Goal: Task Accomplishment & Management: Use online tool/utility

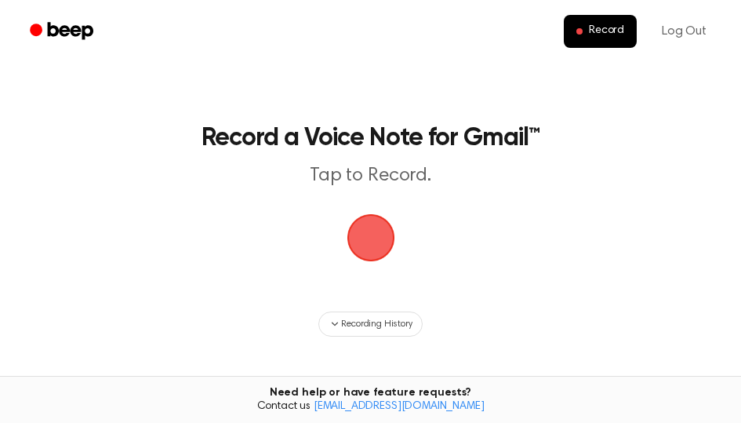
click at [377, 238] on span "button" at bounding box center [371, 238] width 44 height 44
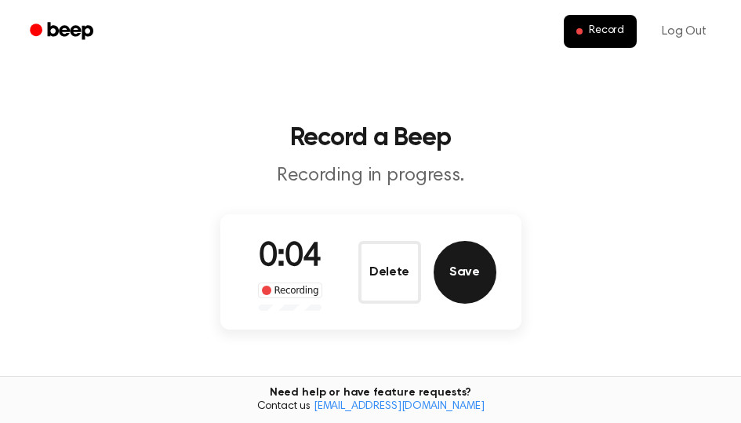
click at [468, 269] on button "Save" at bounding box center [465, 272] width 63 height 63
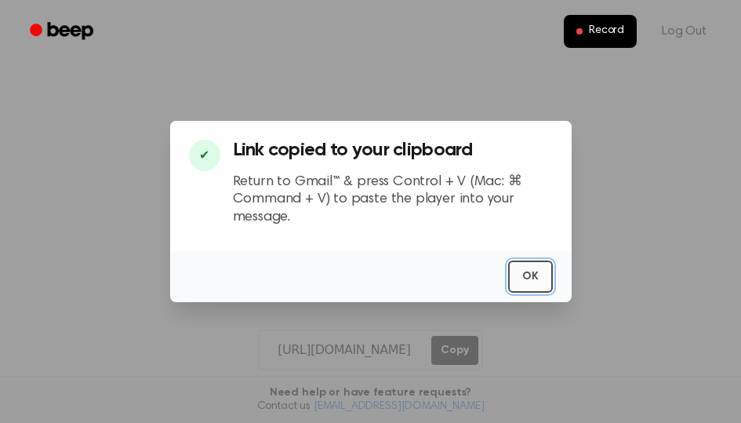
click at [548, 288] on button "OK" at bounding box center [530, 276] width 45 height 32
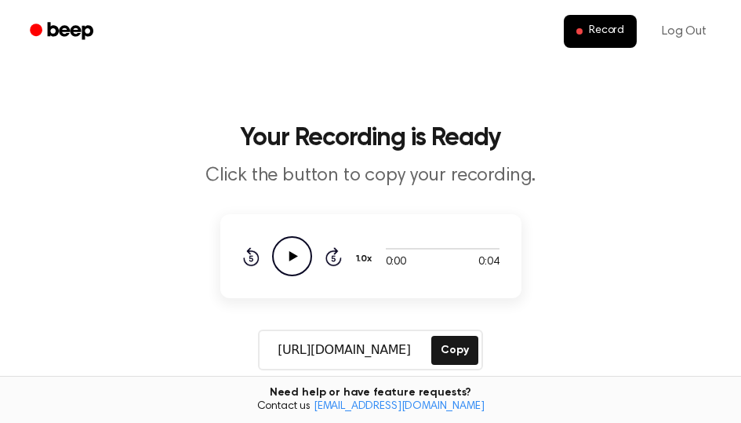
click at [285, 260] on icon "Play Audio" at bounding box center [292, 256] width 40 height 40
click at [283, 258] on icon "Pause Audio" at bounding box center [292, 256] width 40 height 40
click at [285, 262] on icon "Play Audio" at bounding box center [292, 256] width 40 height 40
click at [304, 257] on icon "Pause Audio" at bounding box center [292, 256] width 40 height 40
click at [295, 255] on icon at bounding box center [293, 256] width 9 height 10
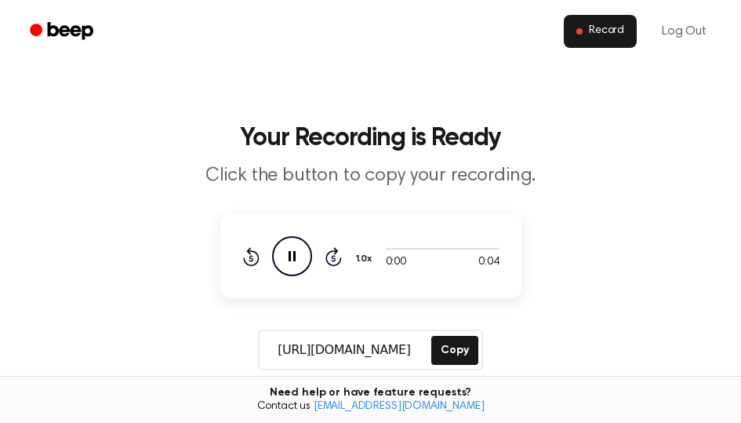
click at [637, 30] on li "Record" at bounding box center [603, 31] width 79 height 33
click at [620, 34] on span "Record" at bounding box center [606, 31] width 35 height 14
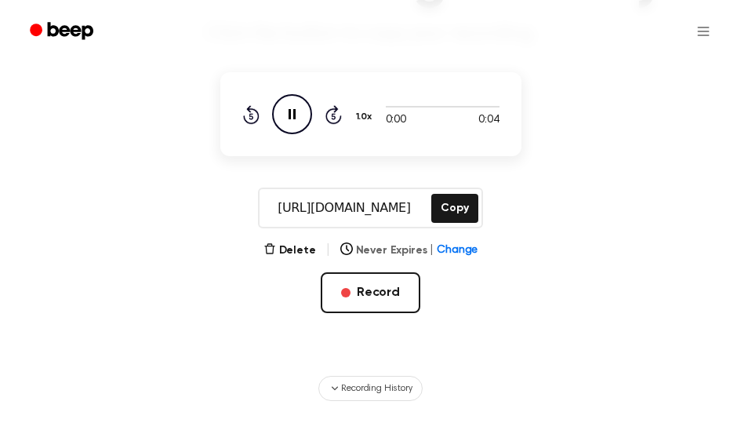
scroll to position [78, 0]
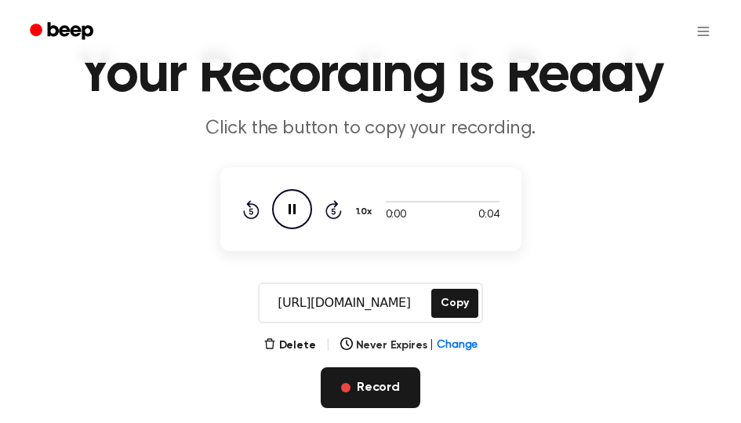
click at [387, 391] on button "Record" at bounding box center [371, 387] width 100 height 41
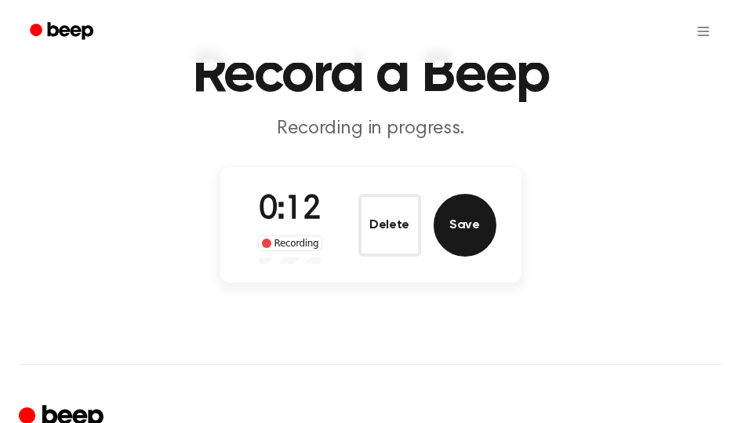
click at [459, 215] on button "Save" at bounding box center [465, 225] width 63 height 63
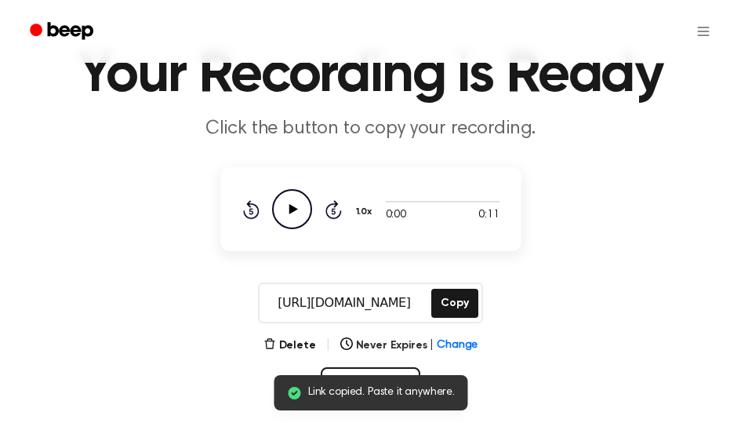
click at [289, 209] on icon "Play Audio" at bounding box center [292, 209] width 40 height 40
click at [342, 216] on div "0:00 0:11 1.0x Rewind 5 seconds Pause Audio Skip 5 seconds" at bounding box center [370, 209] width 257 height 40
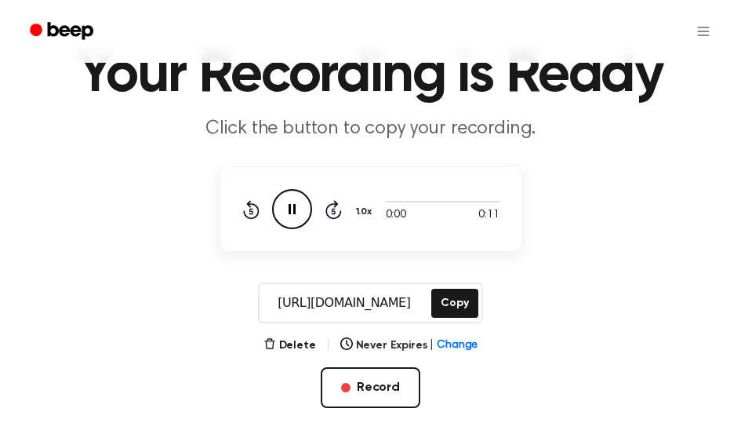
click at [334, 215] on icon "Skip 5 seconds" at bounding box center [333, 209] width 17 height 20
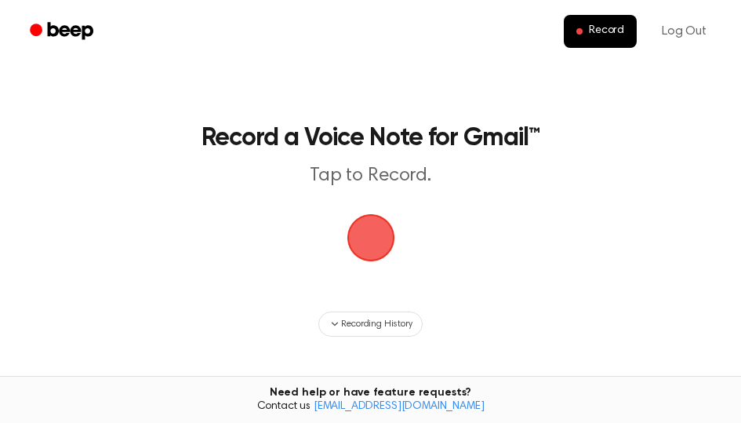
click at [364, 242] on span "button" at bounding box center [371, 238] width 44 height 44
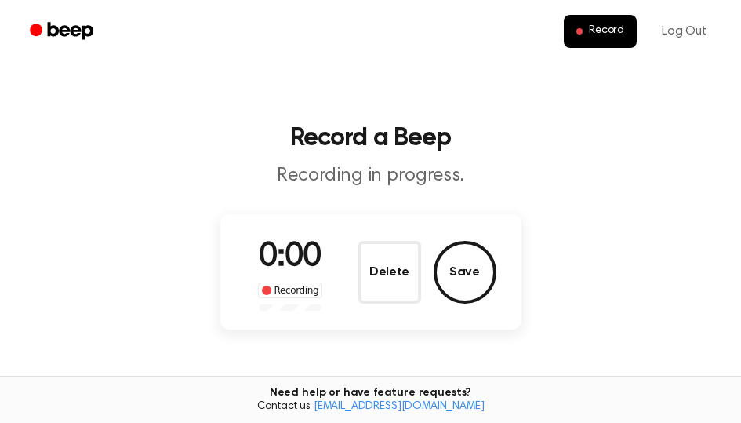
click at [378, 234] on div "0:00 Recording Delete Save" at bounding box center [370, 272] width 251 height 78
click at [469, 286] on button "Save" at bounding box center [465, 272] width 63 height 63
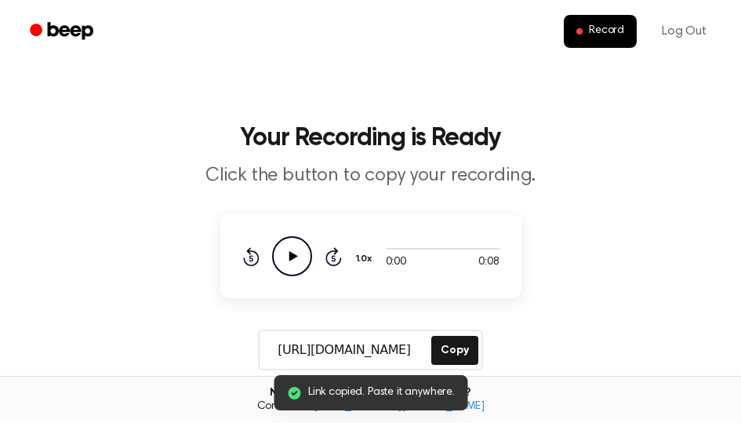
click at [290, 259] on icon at bounding box center [293, 256] width 9 height 10
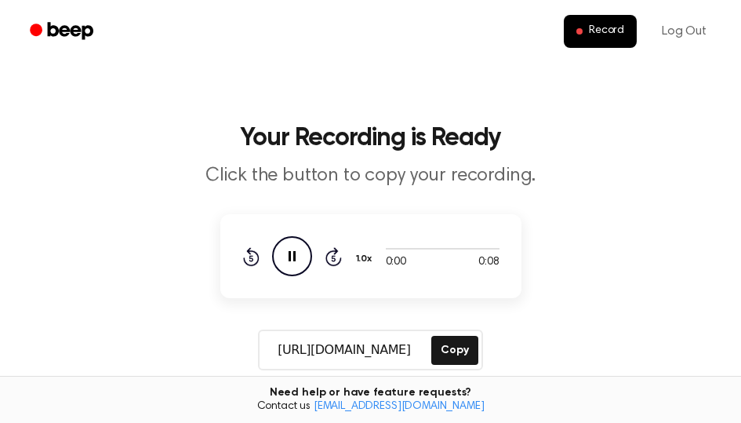
click at [317, 258] on div "Rewind 5 seconds Pause Audio Skip 5 seconds" at bounding box center [292, 256] width 100 height 40
click at [307, 259] on icon "Pause Audio" at bounding box center [292, 256] width 40 height 40
click at [292, 262] on icon "Play Audio" at bounding box center [292, 256] width 40 height 40
click at [637, 183] on p "Click the button to copy your recording." at bounding box center [371, 176] width 602 height 26
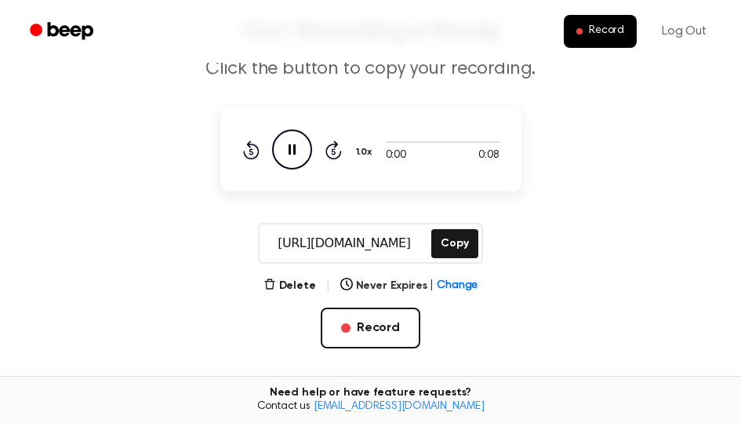
scroll to position [78, 0]
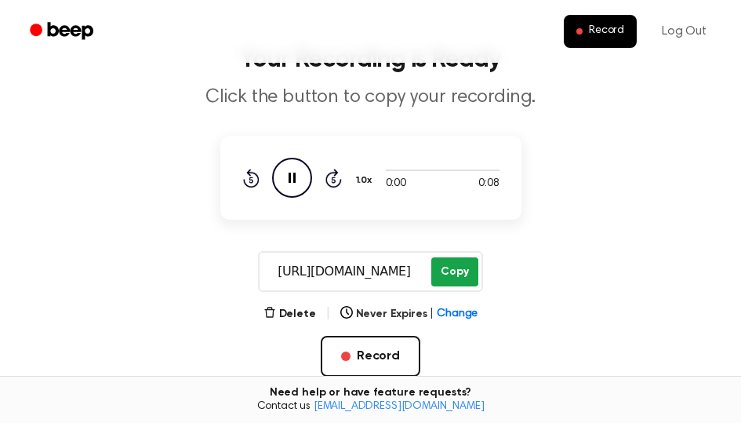
click at [457, 272] on button "Copy" at bounding box center [454, 271] width 46 height 29
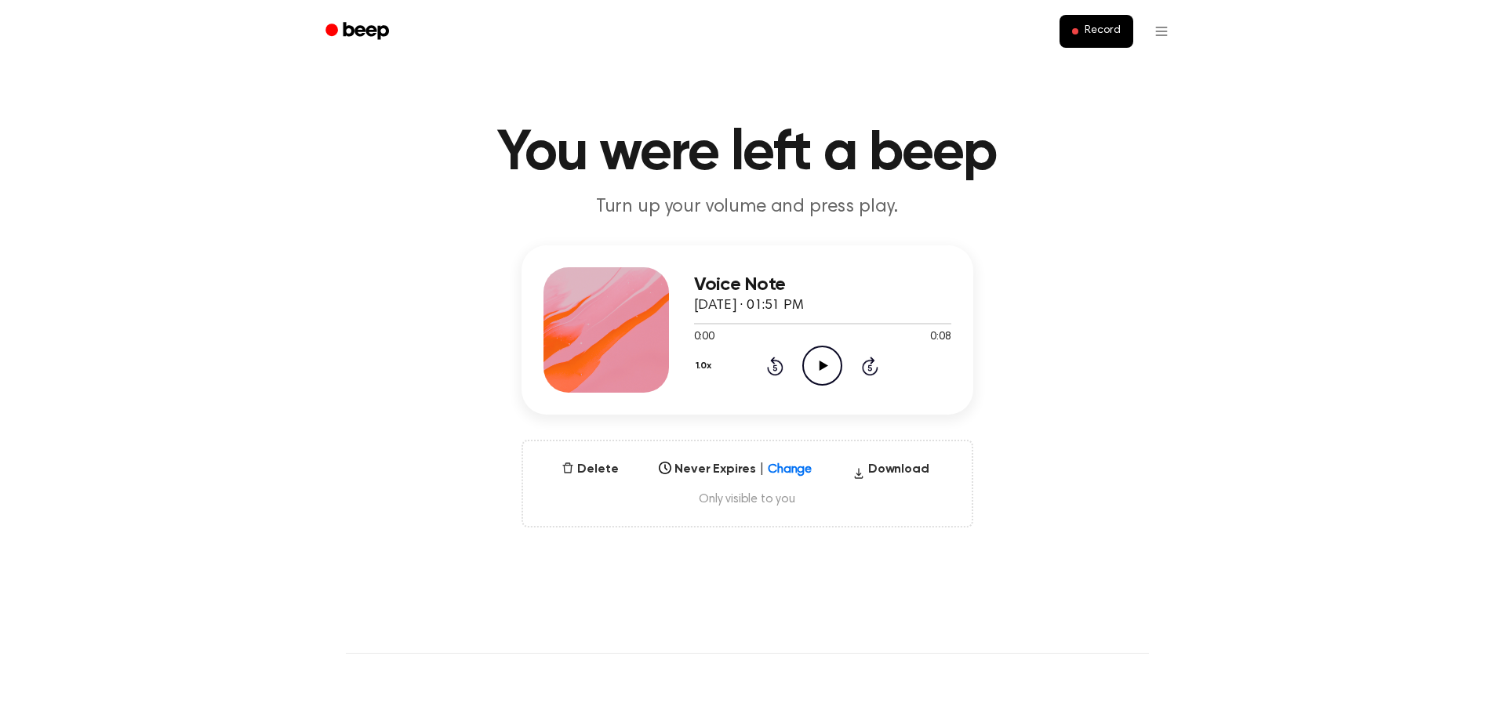
click at [813, 376] on icon "Play Audio" at bounding box center [822, 366] width 40 height 40
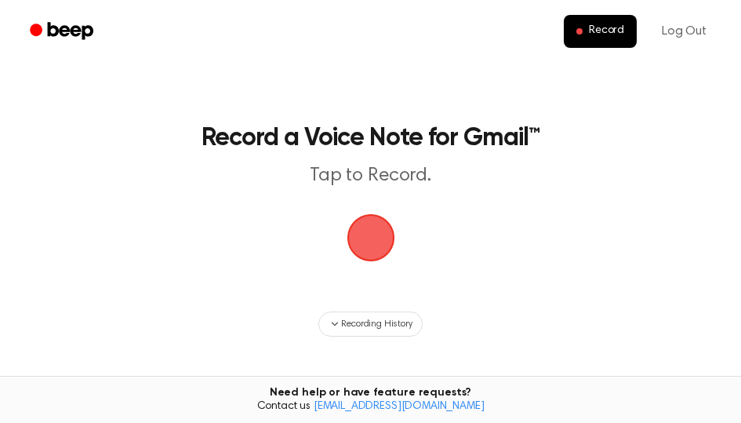
click at [378, 238] on span "button" at bounding box center [371, 238] width 44 height 44
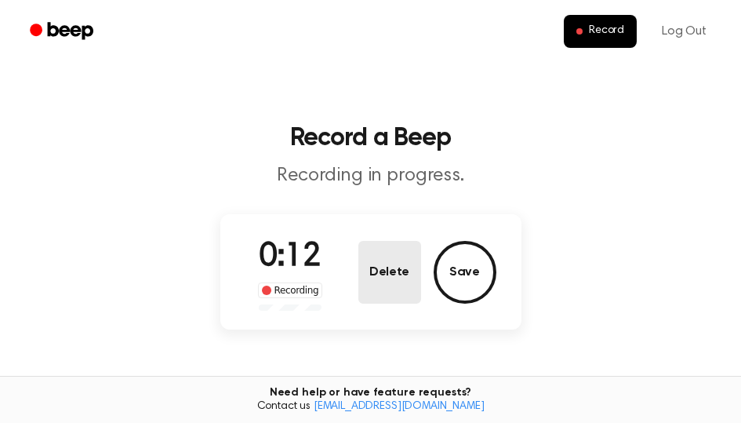
click at [398, 276] on button "Delete" at bounding box center [389, 272] width 63 height 63
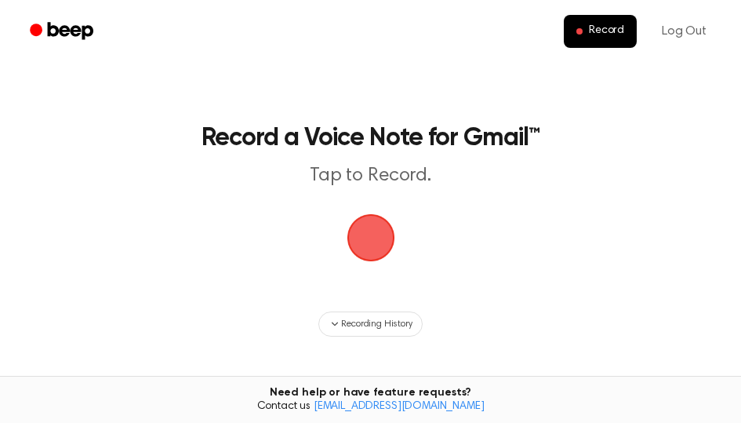
click at [371, 241] on span "button" at bounding box center [371, 238] width 44 height 44
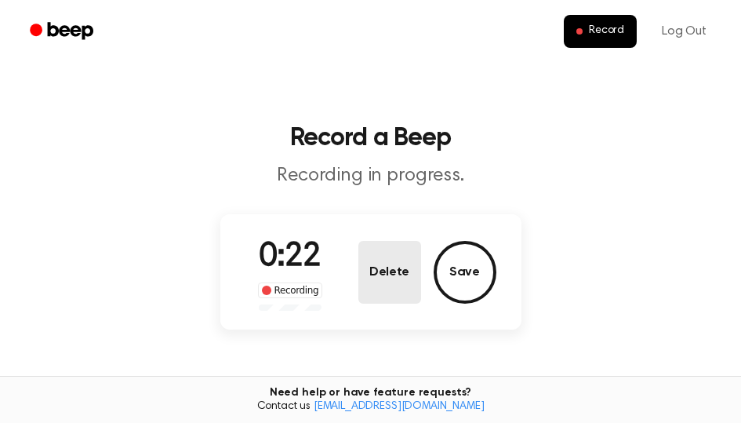
click at [381, 284] on button "Delete" at bounding box center [389, 272] width 63 height 63
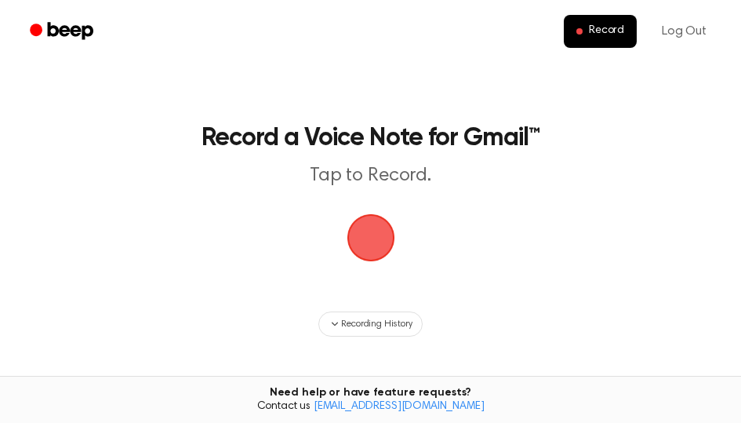
click at [384, 245] on span "button" at bounding box center [371, 238] width 44 height 44
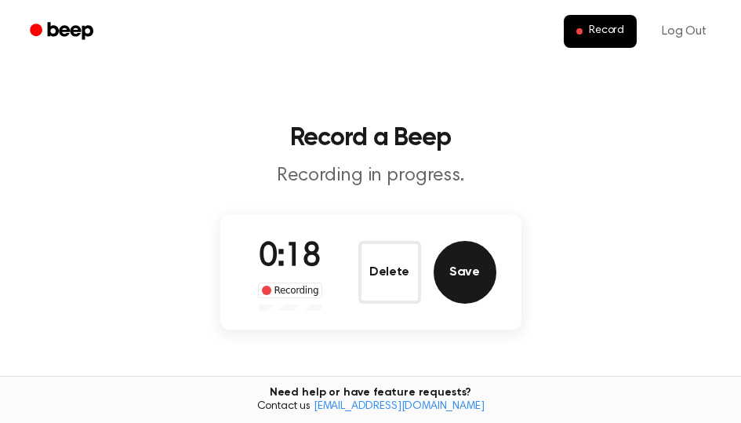
click at [472, 282] on button "Save" at bounding box center [465, 272] width 63 height 63
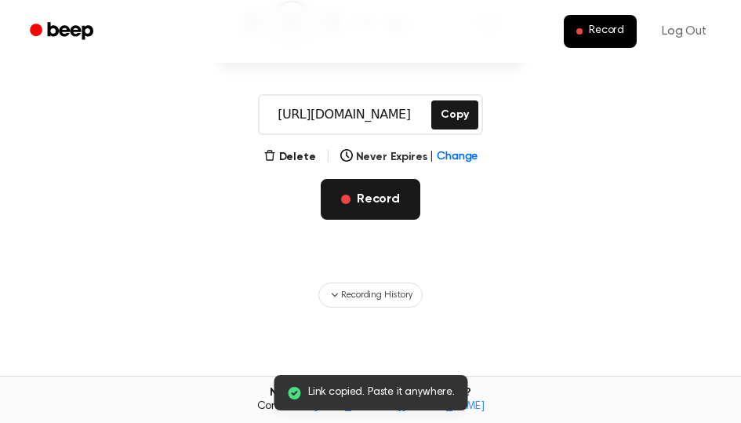
click at [347, 197] on span "button" at bounding box center [345, 198] width 9 height 9
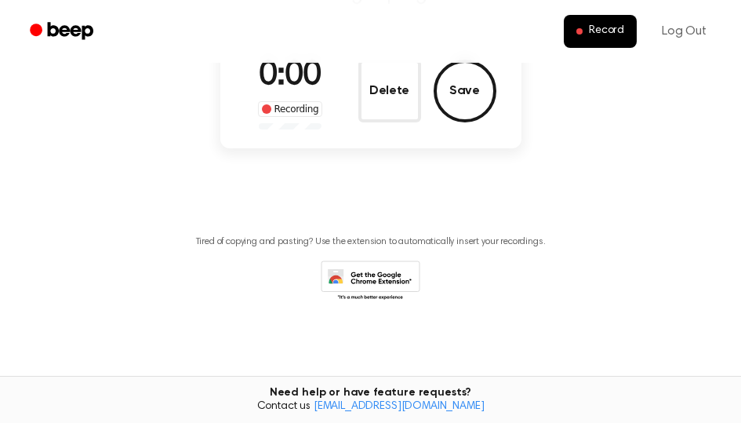
scroll to position [22, 0]
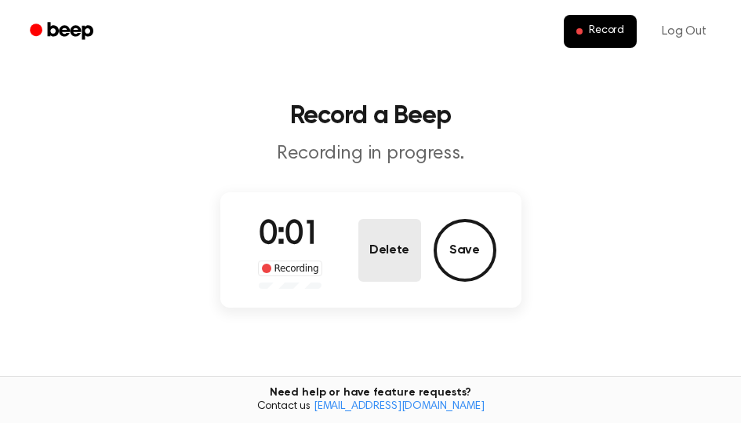
click at [389, 256] on button "Delete" at bounding box center [389, 250] width 63 height 63
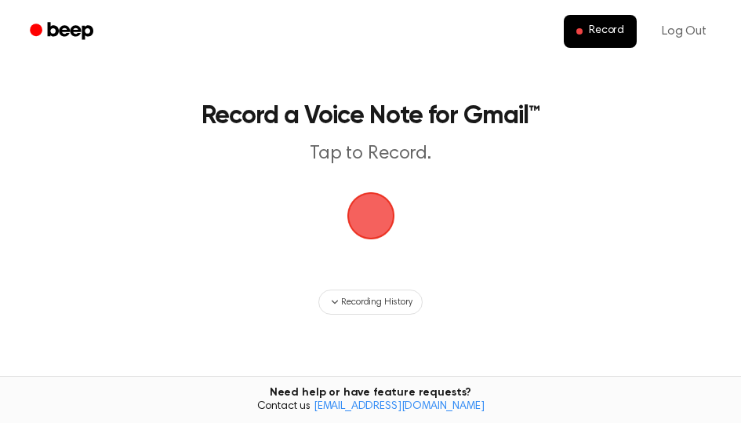
scroll to position [29, 0]
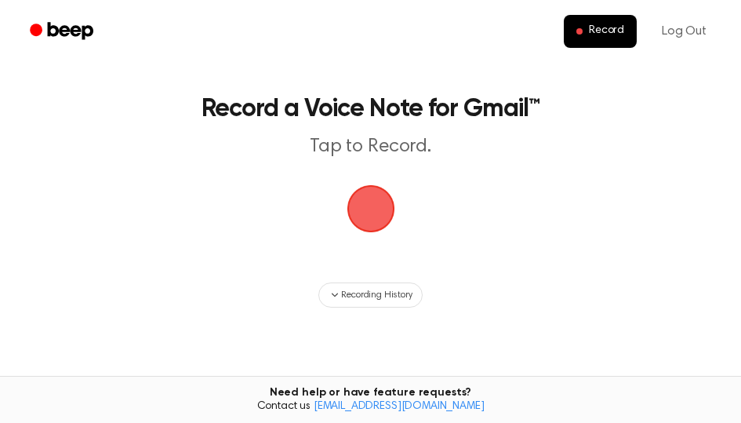
click at [367, 213] on span "button" at bounding box center [371, 209] width 44 height 44
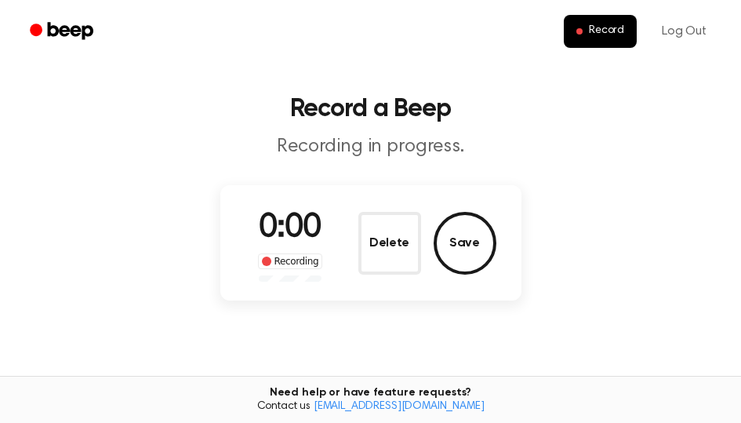
scroll to position [22, 0]
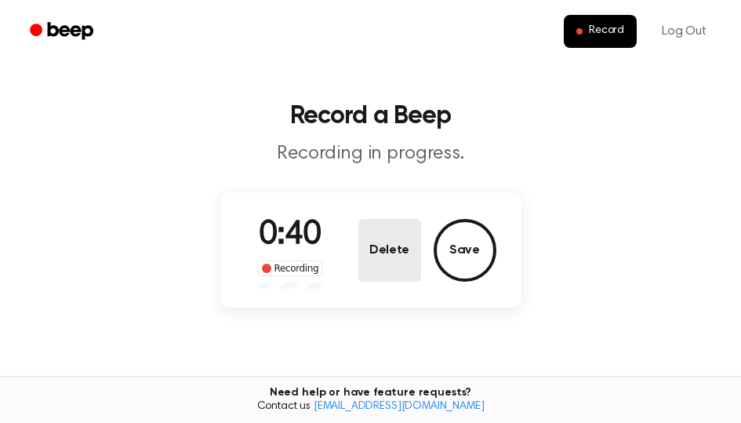
click at [402, 246] on button "Delete" at bounding box center [389, 250] width 63 height 63
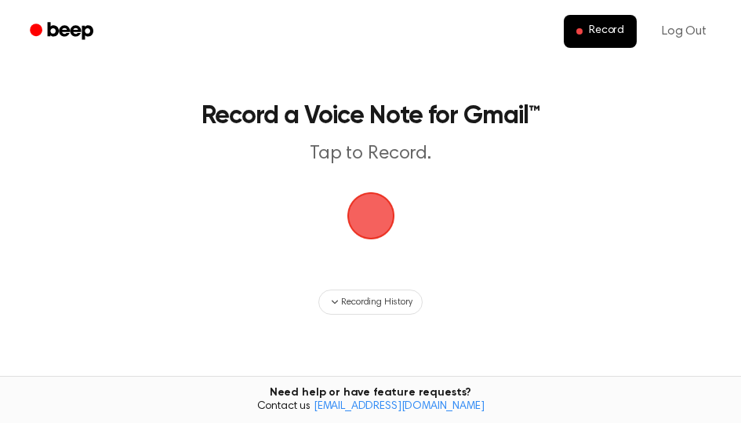
scroll to position [29, 0]
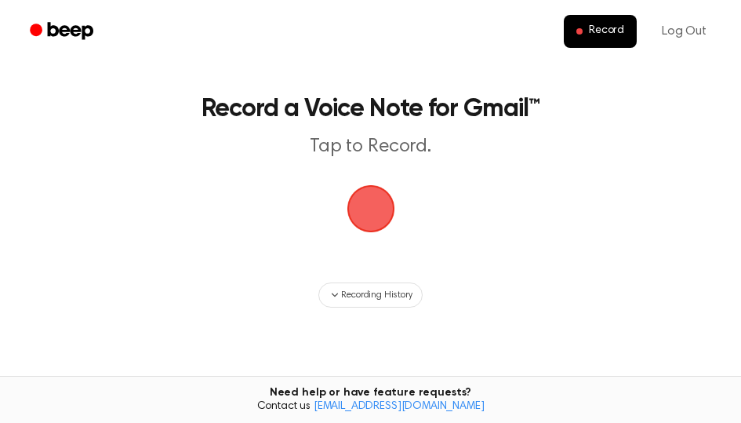
click at [374, 205] on span "button" at bounding box center [371, 209] width 44 height 44
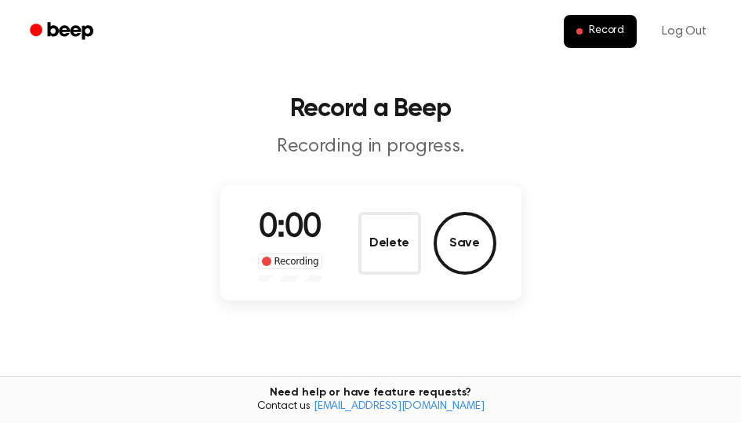
scroll to position [22, 0]
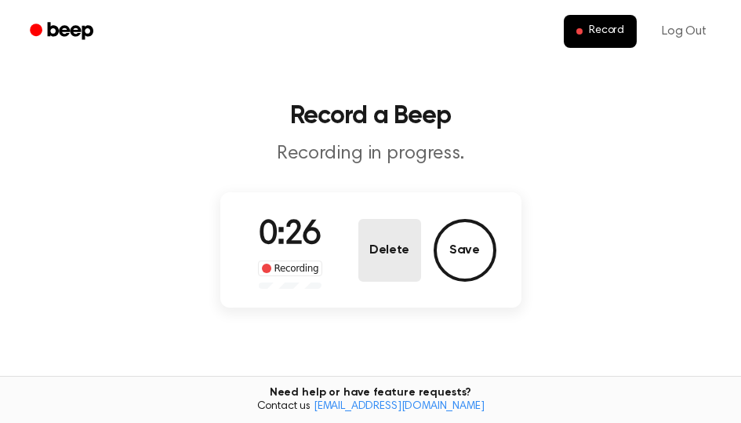
click at [390, 263] on button "Delete" at bounding box center [389, 250] width 63 height 63
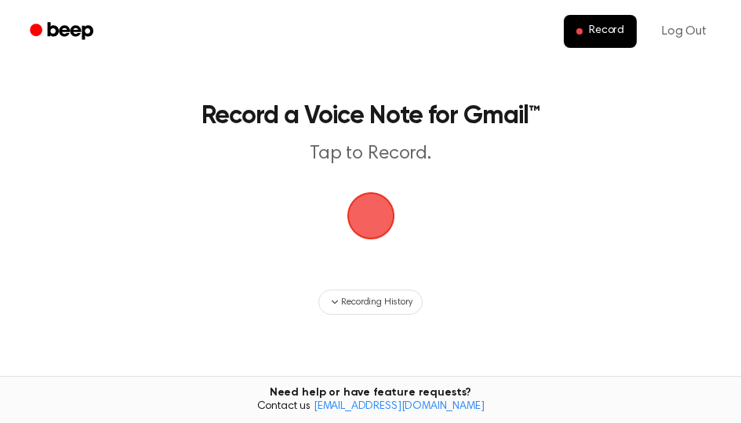
scroll to position [29, 0]
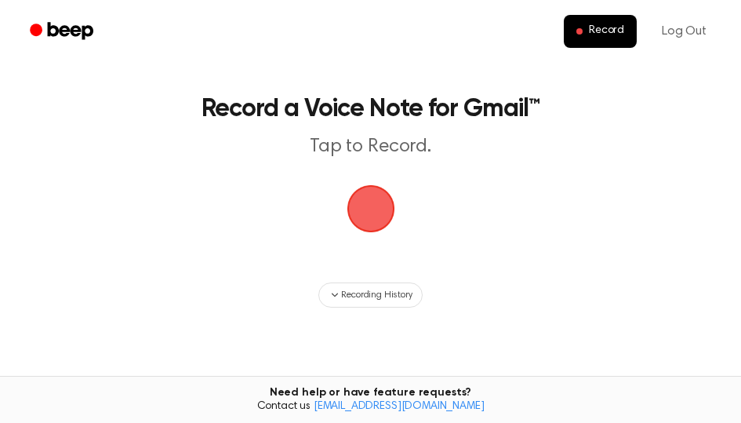
click at [391, 209] on span "button" at bounding box center [371, 209] width 44 height 44
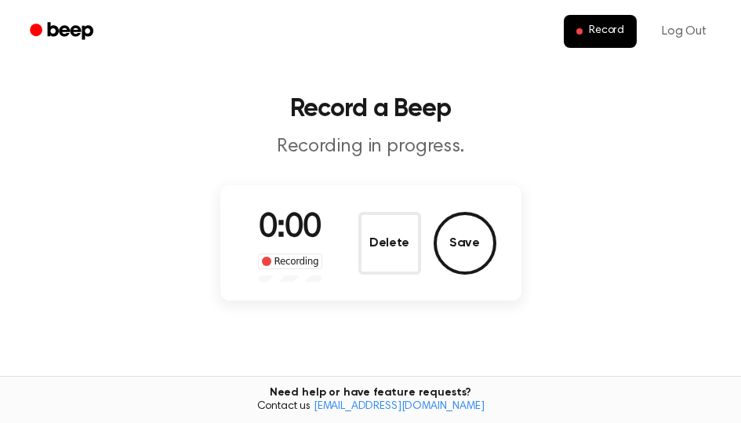
scroll to position [22, 0]
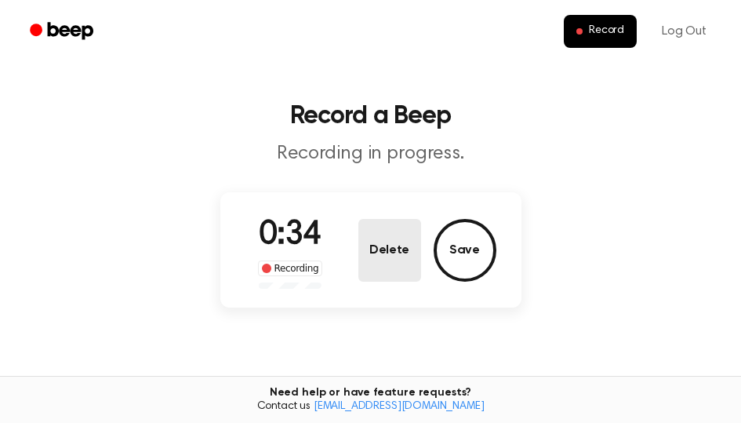
click at [379, 238] on button "Delete" at bounding box center [389, 250] width 63 height 63
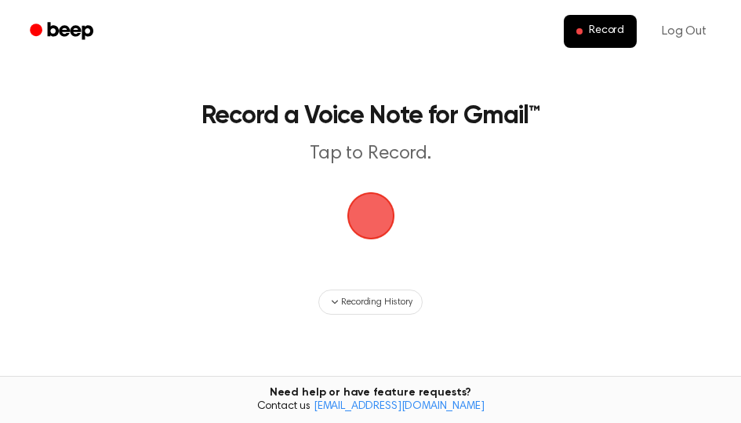
scroll to position [29, 0]
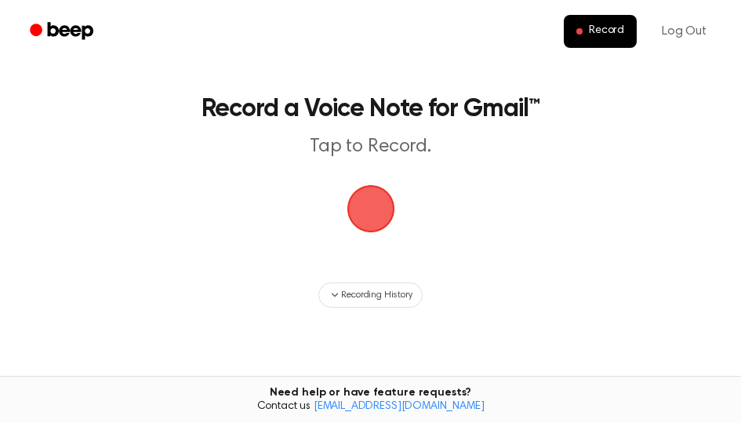
click at [373, 202] on span "button" at bounding box center [371, 209] width 44 height 44
click at [395, 254] on main "Record a Voice Note for Gmail™ Tap to Record. Recording History Tired of copyin…" at bounding box center [370, 239] width 741 height 536
click at [550, 270] on main "Record a Voice Note for Gmail™ Tap to Record. Recording History Tired of copyin…" at bounding box center [370, 239] width 741 height 536
click at [382, 238] on main "Record a Voice Note for Gmail™ Tap to Record. Recording History Tired of copyin…" at bounding box center [370, 239] width 741 height 536
click at [602, 34] on span "Record" at bounding box center [606, 31] width 35 height 14
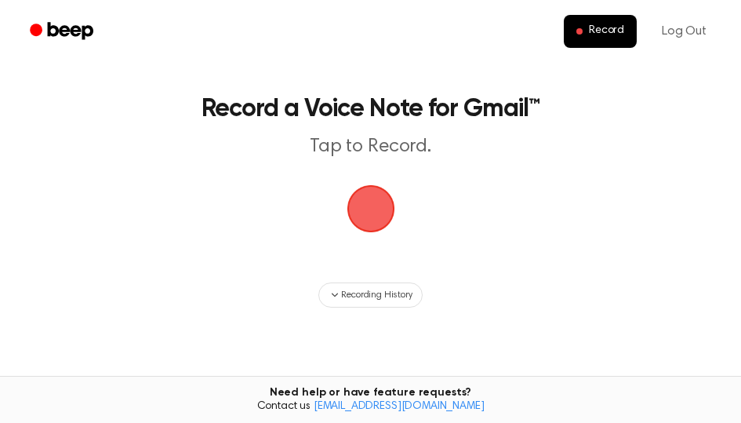
click at [616, 194] on main "Record a Voice Note for Gmail™ Tap to Record. Recording History Tired of copyin…" at bounding box center [370, 239] width 741 height 536
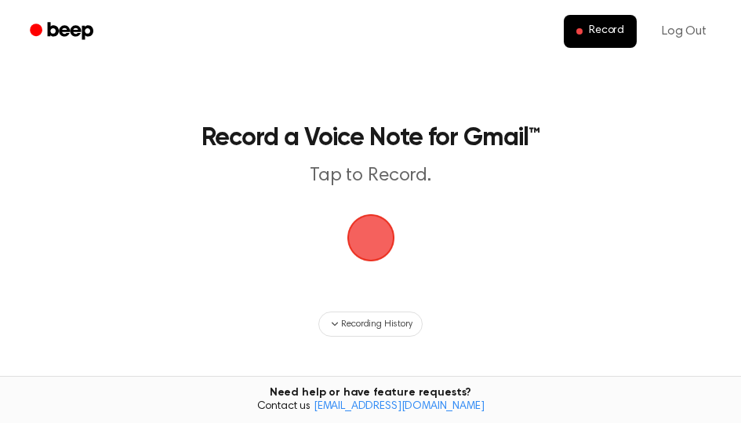
click at [384, 230] on span "button" at bounding box center [369, 237] width 67 height 67
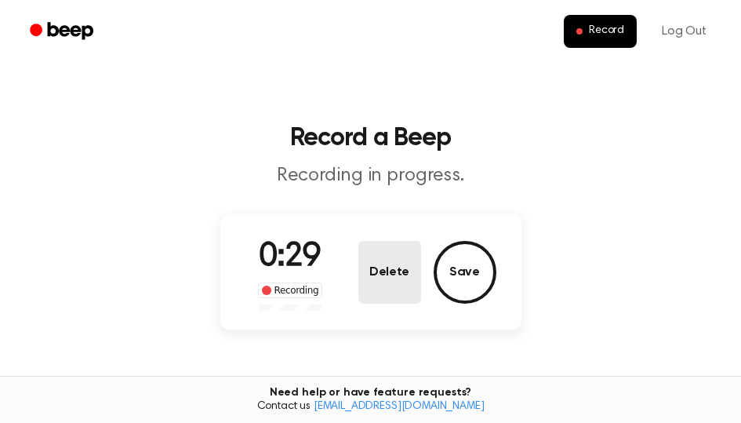
click at [368, 276] on button "Delete" at bounding box center [389, 272] width 63 height 63
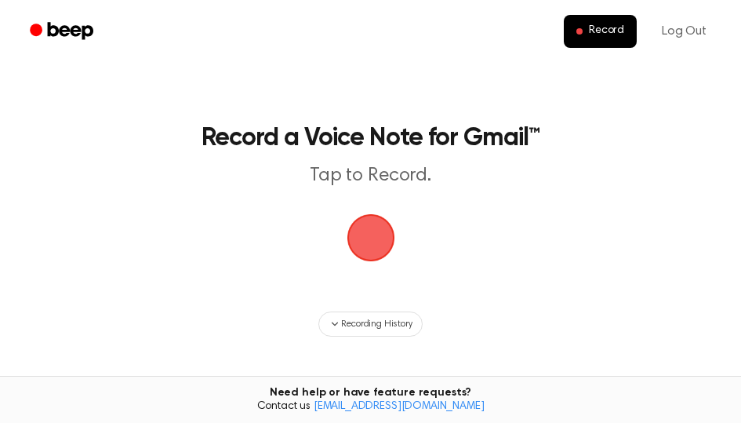
click at [374, 244] on span "button" at bounding box center [371, 237] width 64 height 64
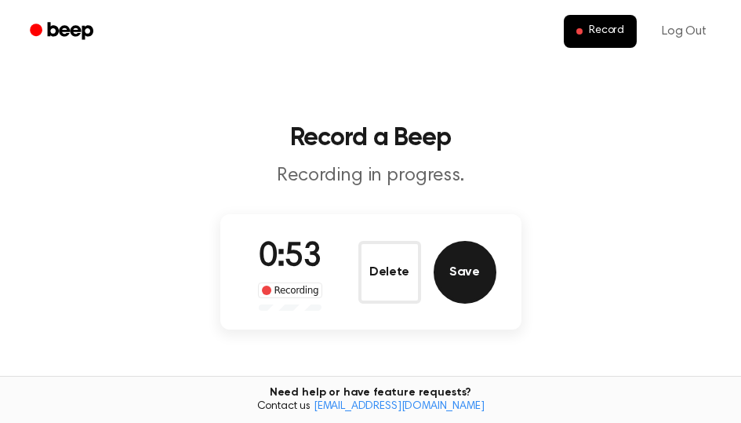
click at [488, 263] on button "Save" at bounding box center [465, 272] width 63 height 63
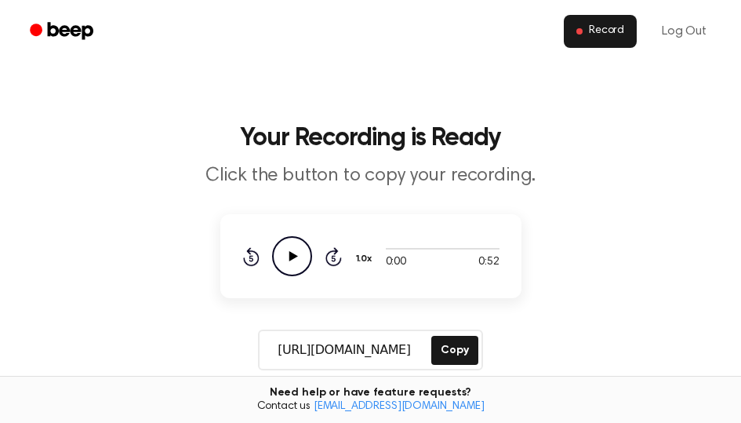
click at [612, 32] on span "Record" at bounding box center [606, 31] width 35 height 14
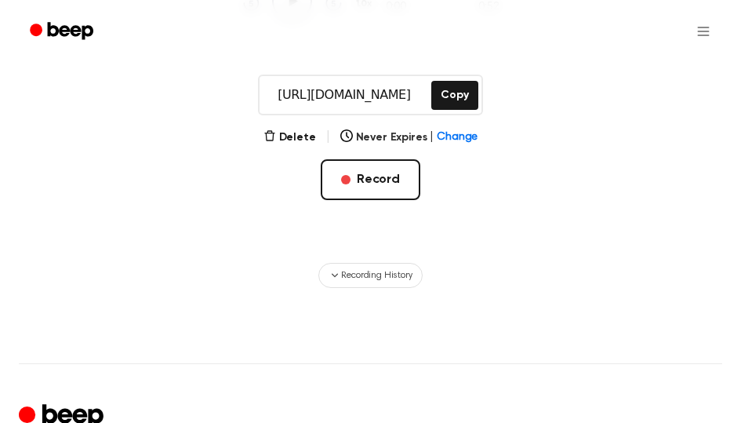
scroll to position [314, 0]
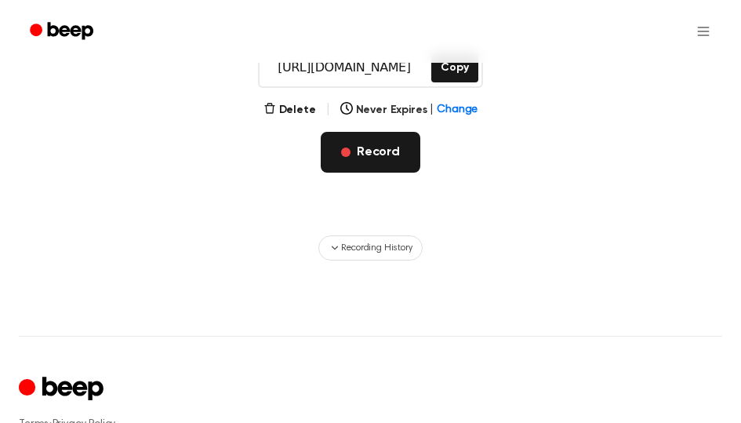
click at [383, 164] on button "Record" at bounding box center [371, 152] width 100 height 41
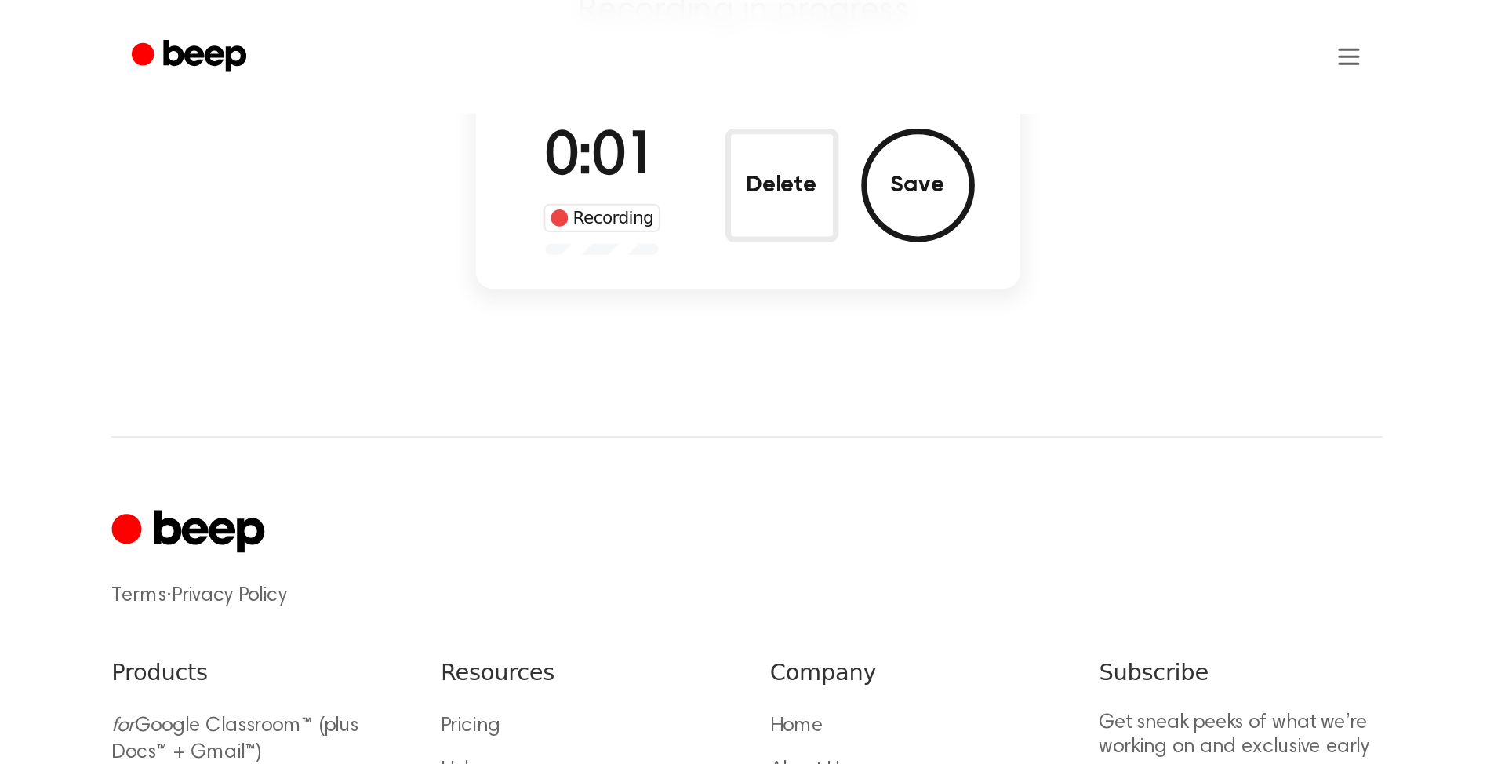
scroll to position [0, 0]
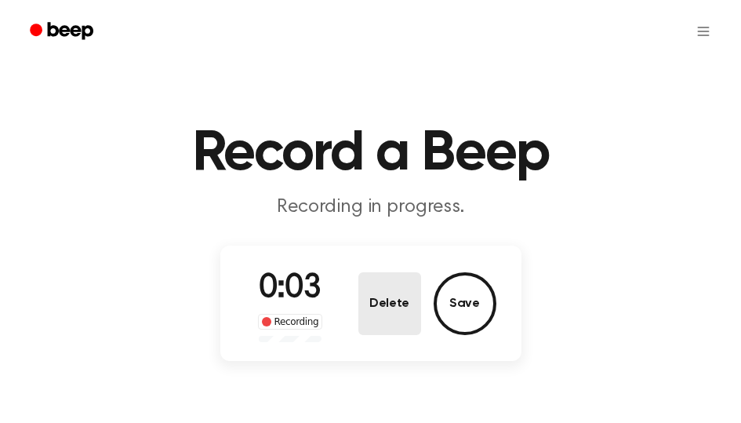
click at [375, 316] on button "Delete" at bounding box center [389, 303] width 63 height 63
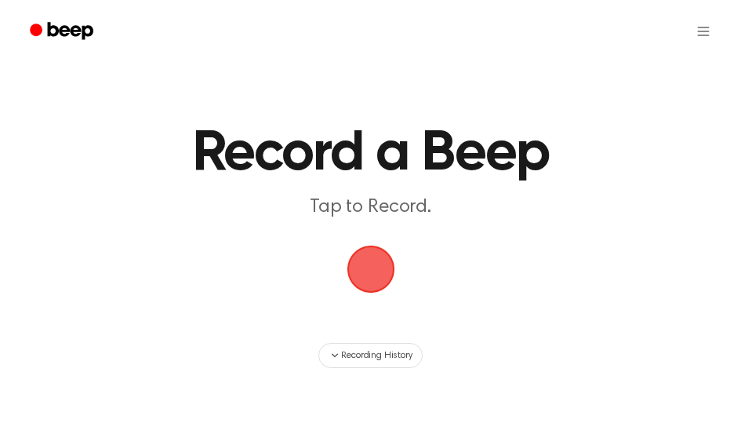
click at [375, 278] on span "button" at bounding box center [370, 268] width 71 height 71
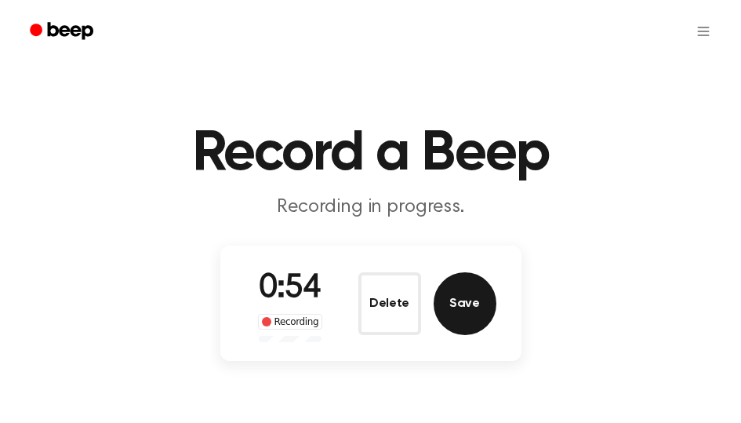
click at [472, 300] on button "Save" at bounding box center [465, 303] width 63 height 63
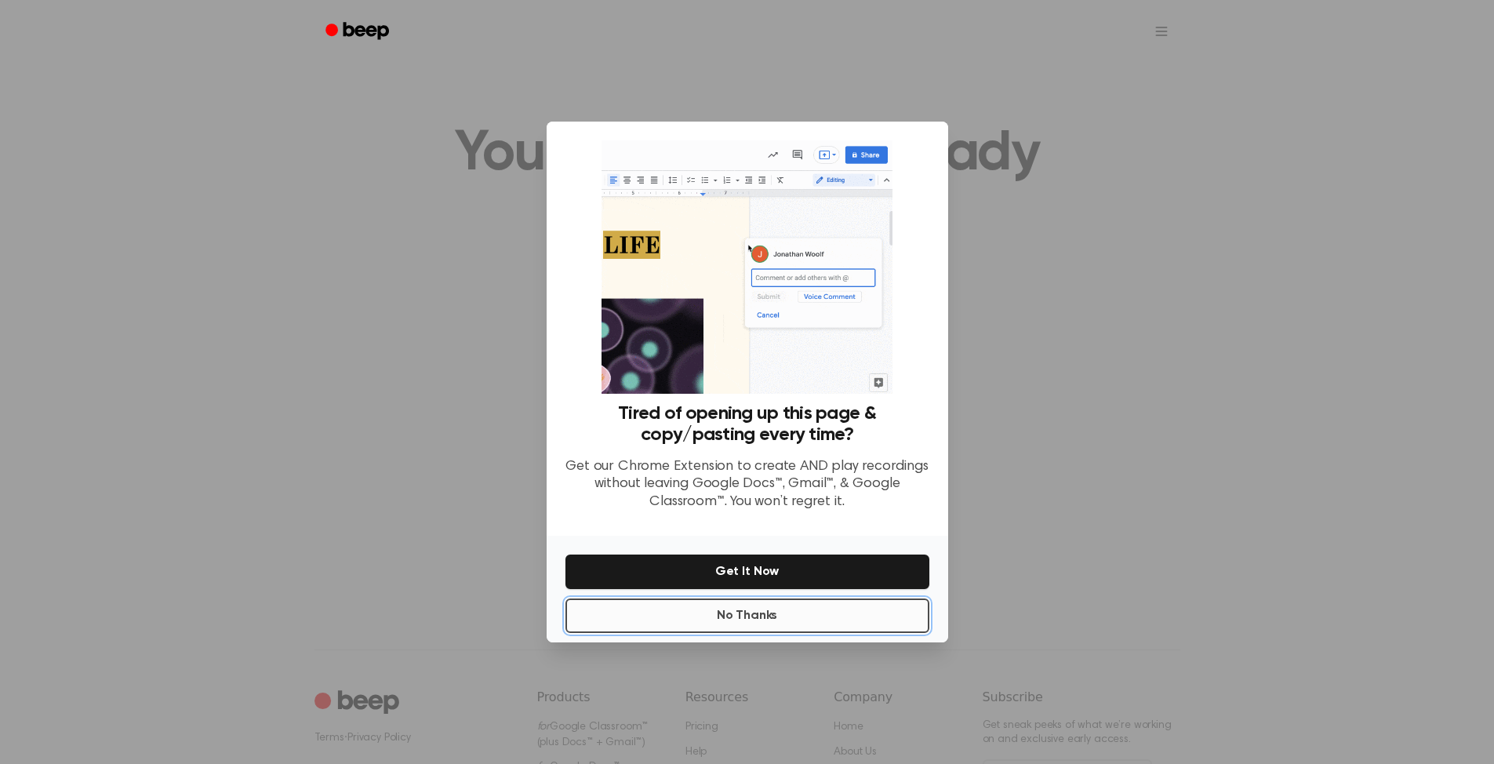
click at [752, 422] on button "No Thanks" at bounding box center [747, 615] width 364 height 34
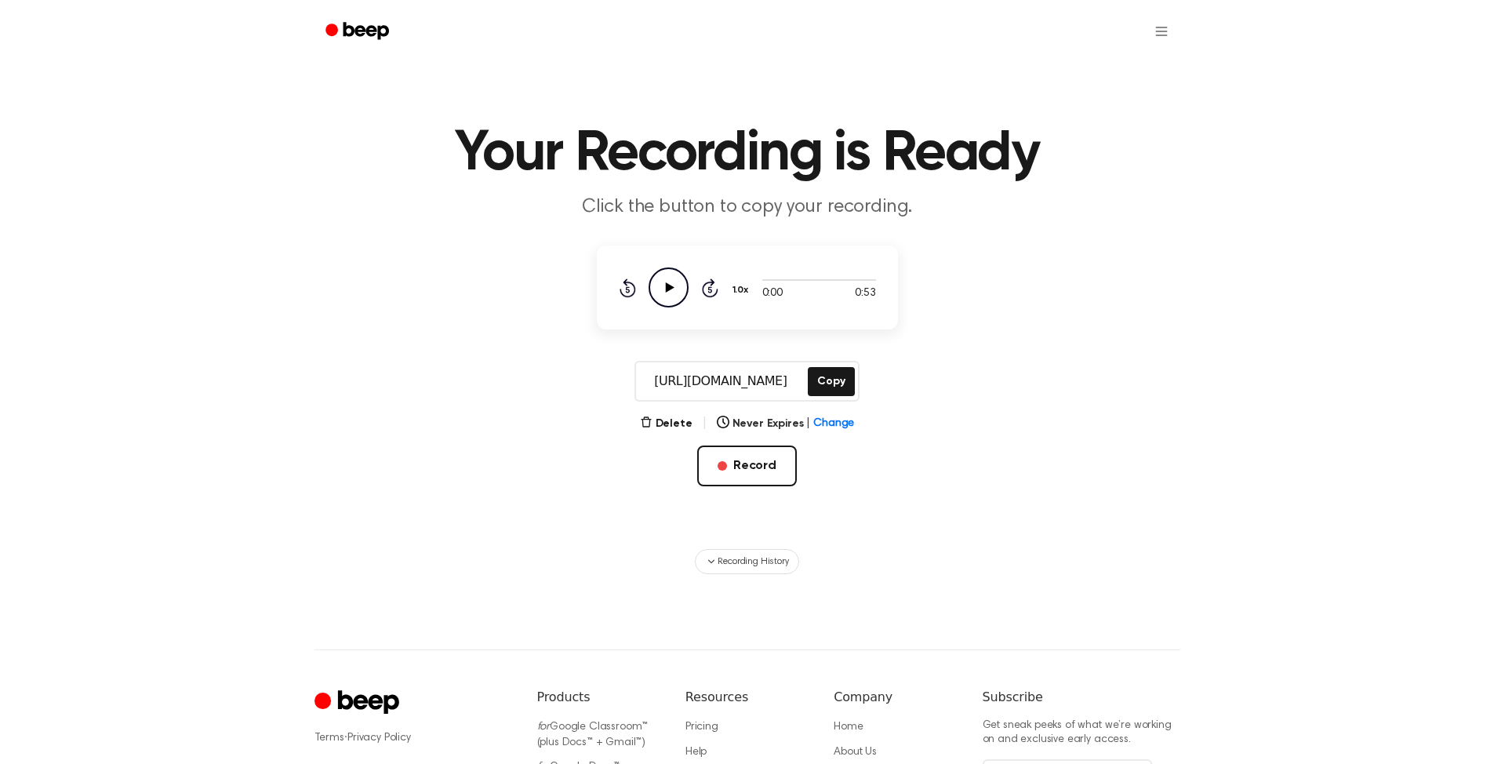
click at [673, 292] on icon "Play Audio" at bounding box center [668, 287] width 40 height 40
drag, startPoint x: 828, startPoint y: 380, endPoint x: 838, endPoint y: 388, distance: 12.9
click at [752, 379] on button "Copy" at bounding box center [831, 381] width 46 height 29
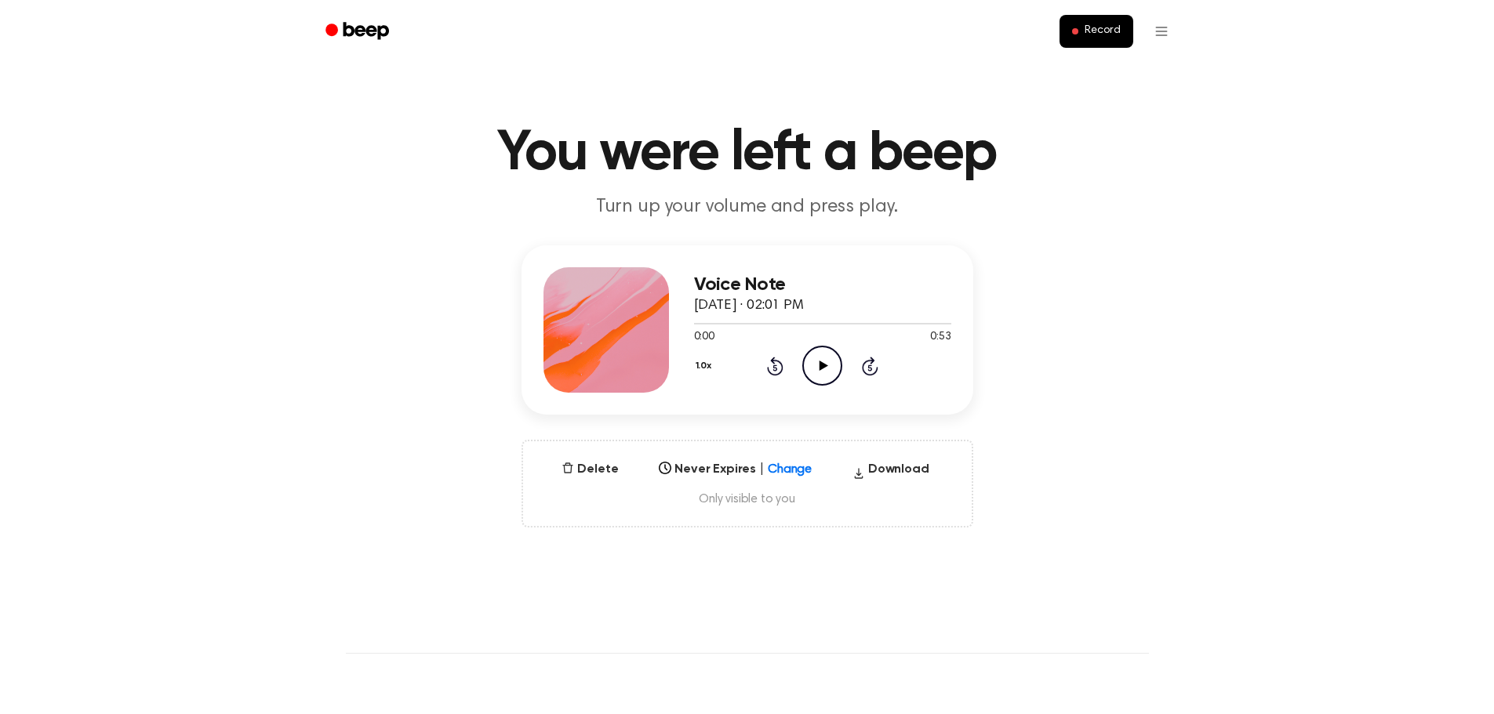
click at [816, 370] on icon "Play Audio" at bounding box center [822, 366] width 40 height 40
click at [704, 363] on button "1.0x" at bounding box center [706, 366] width 24 height 27
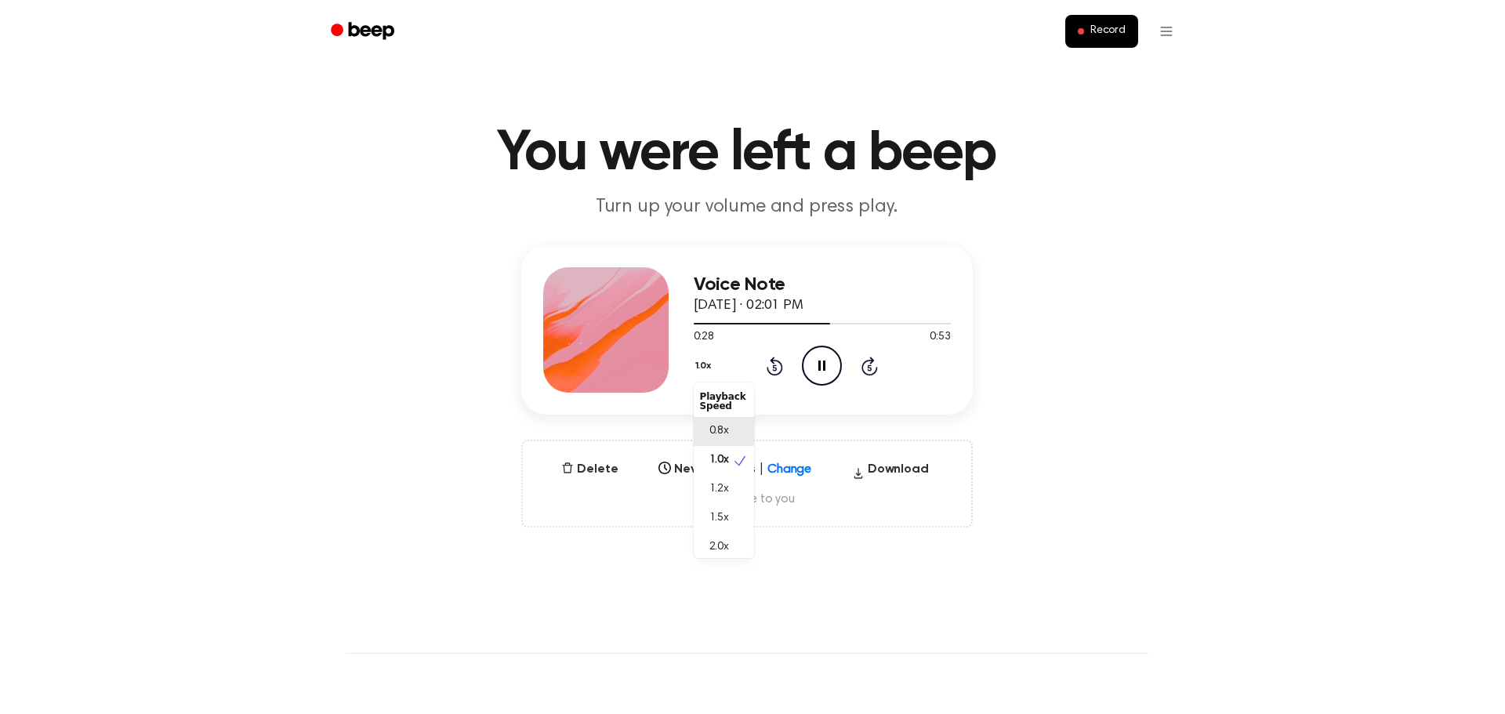
click at [723, 428] on span "0.8x" at bounding box center [720, 431] width 20 height 16
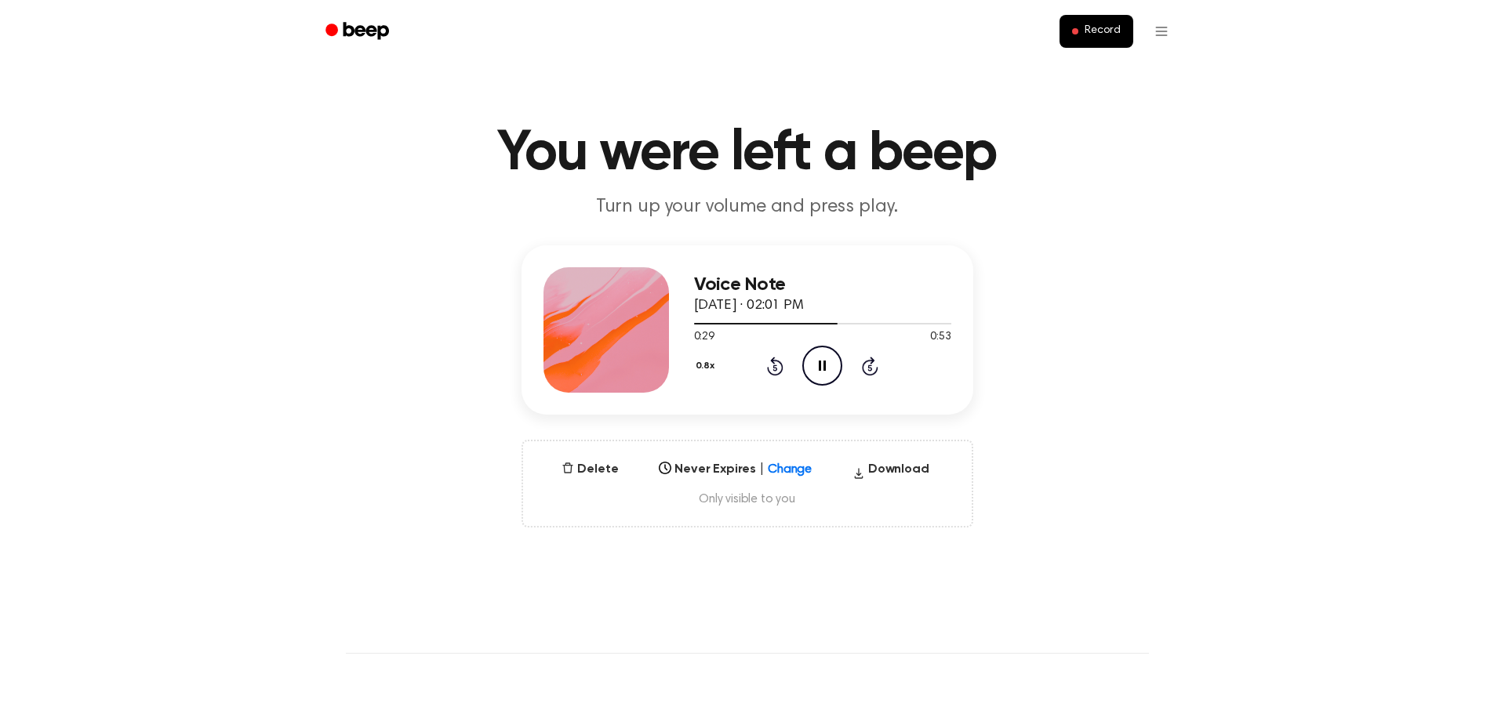
click at [699, 370] on button "0.8x" at bounding box center [707, 366] width 27 height 27
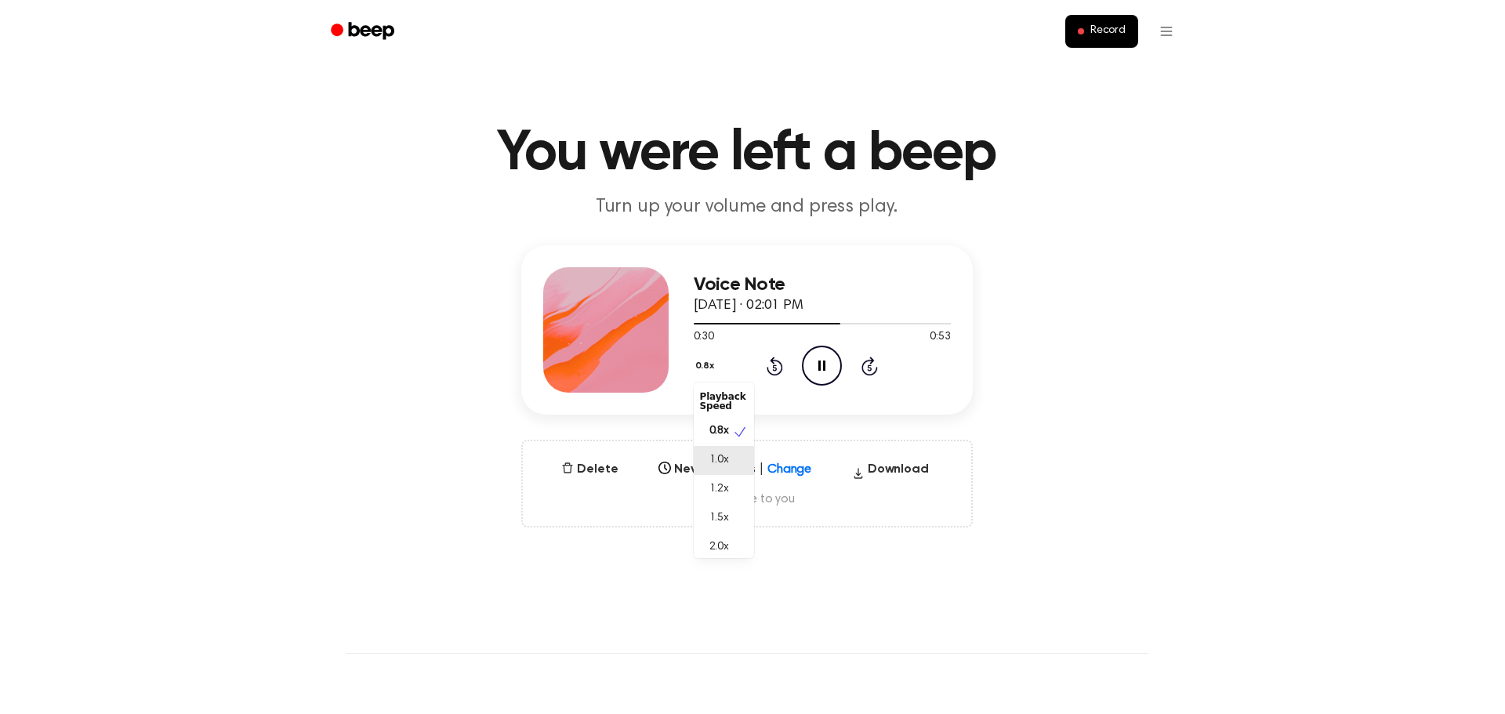
click at [732, 457] on div "1.0x" at bounding box center [724, 460] width 60 height 29
